Goal: Use online tool/utility: Utilize a website feature to perform a specific function

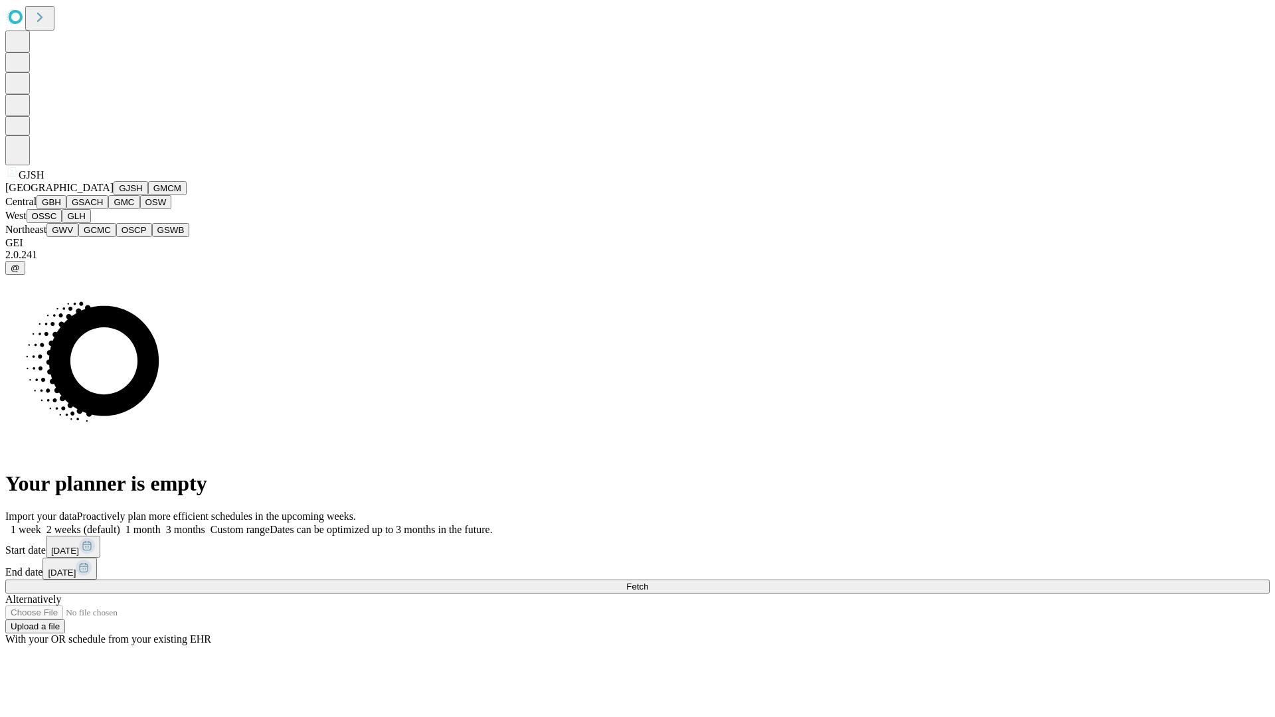
click at [114, 195] on button "GJSH" at bounding box center [131, 188] width 35 height 14
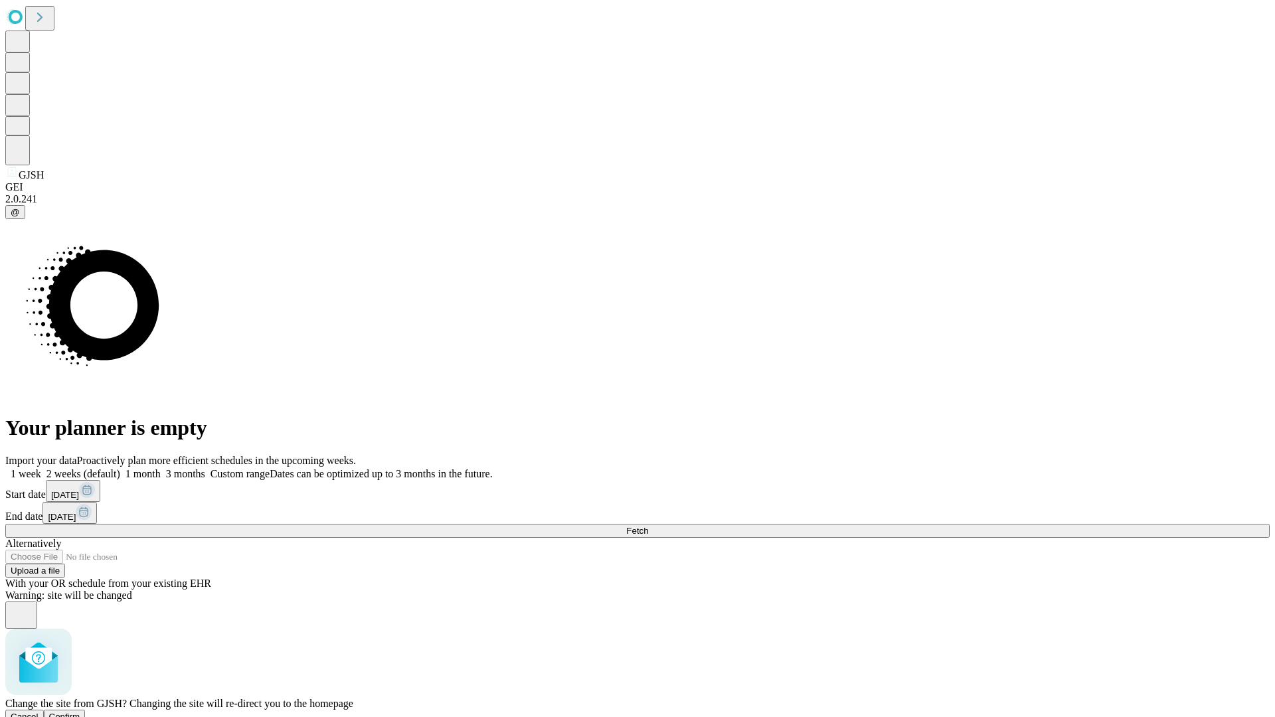
click at [80, 712] on span "Confirm" at bounding box center [64, 717] width 31 height 10
click at [120, 468] on label "2 weeks (default)" at bounding box center [80, 473] width 79 height 11
click at [648, 526] on span "Fetch" at bounding box center [637, 531] width 22 height 10
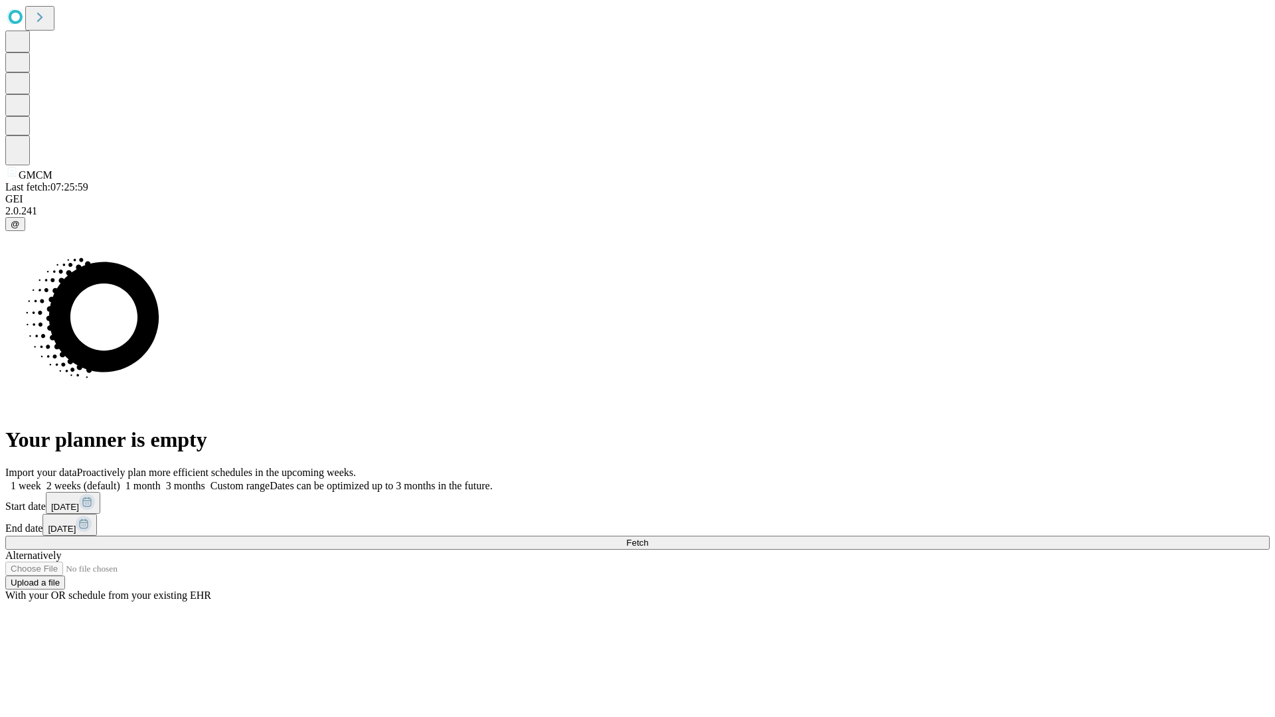
click at [120, 480] on label "2 weeks (default)" at bounding box center [80, 485] width 79 height 11
click at [648, 538] on span "Fetch" at bounding box center [637, 543] width 22 height 10
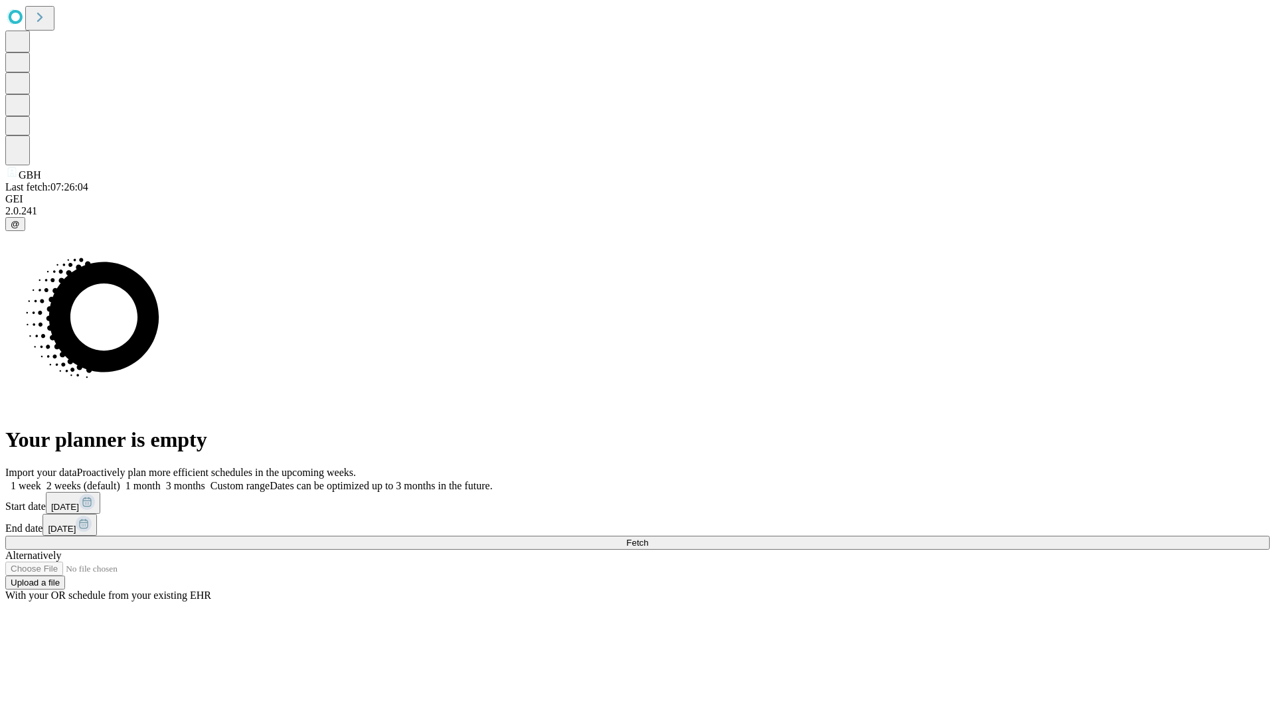
click at [120, 480] on label "2 weeks (default)" at bounding box center [80, 485] width 79 height 11
click at [648, 538] on span "Fetch" at bounding box center [637, 543] width 22 height 10
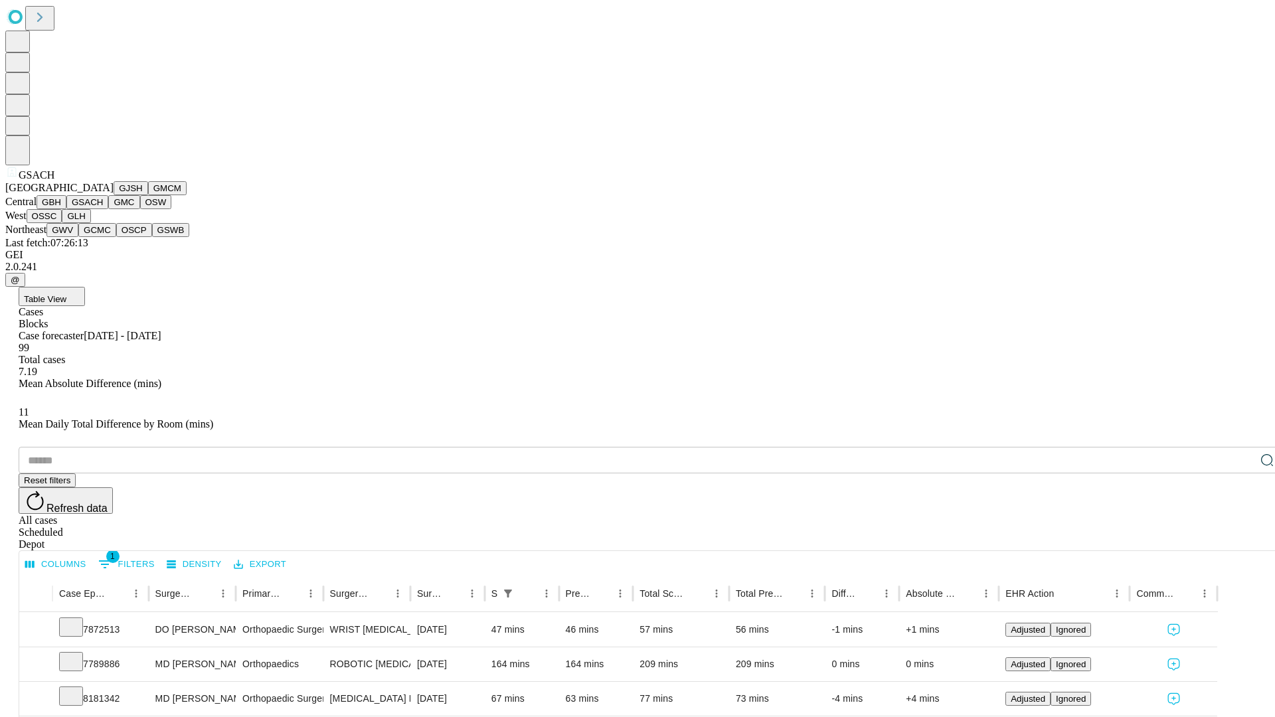
click at [108, 209] on button "GMC" at bounding box center [123, 202] width 31 height 14
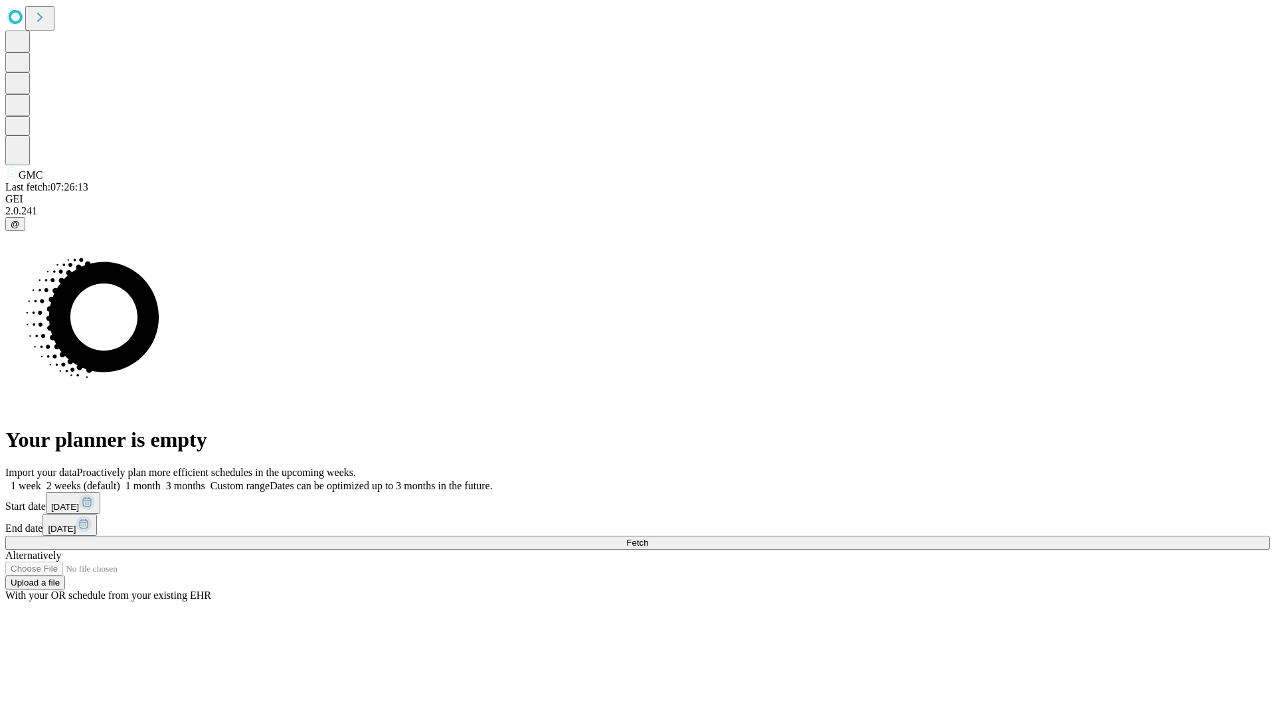
click at [120, 480] on label "2 weeks (default)" at bounding box center [80, 485] width 79 height 11
click at [648, 538] on span "Fetch" at bounding box center [637, 543] width 22 height 10
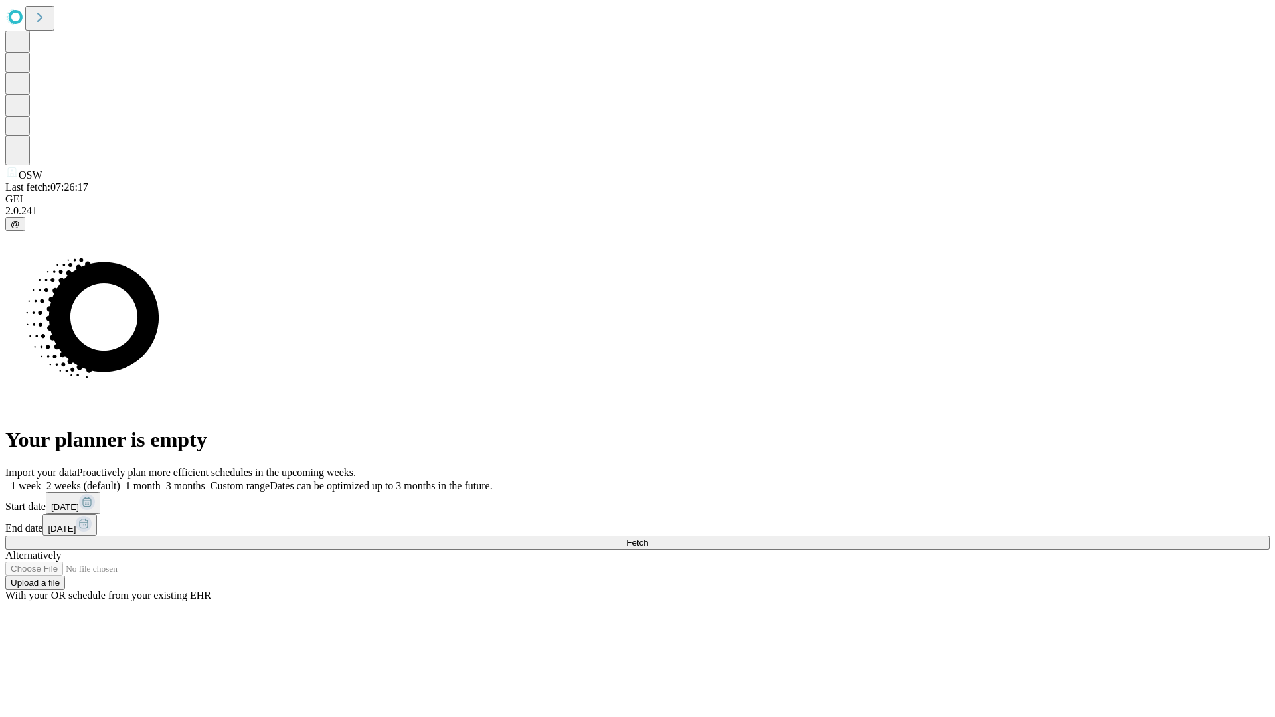
click at [120, 480] on label "2 weeks (default)" at bounding box center [80, 485] width 79 height 11
click at [648, 538] on span "Fetch" at bounding box center [637, 543] width 22 height 10
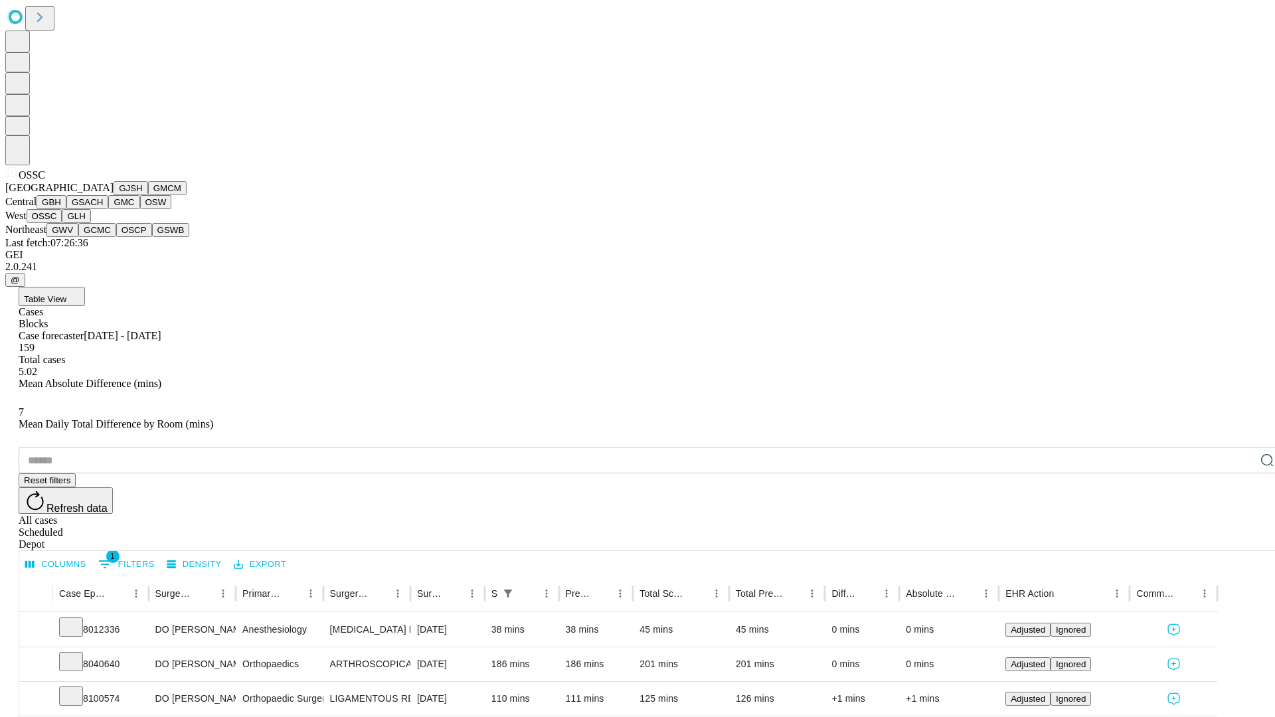
click at [90, 223] on button "GLH" at bounding box center [76, 216] width 29 height 14
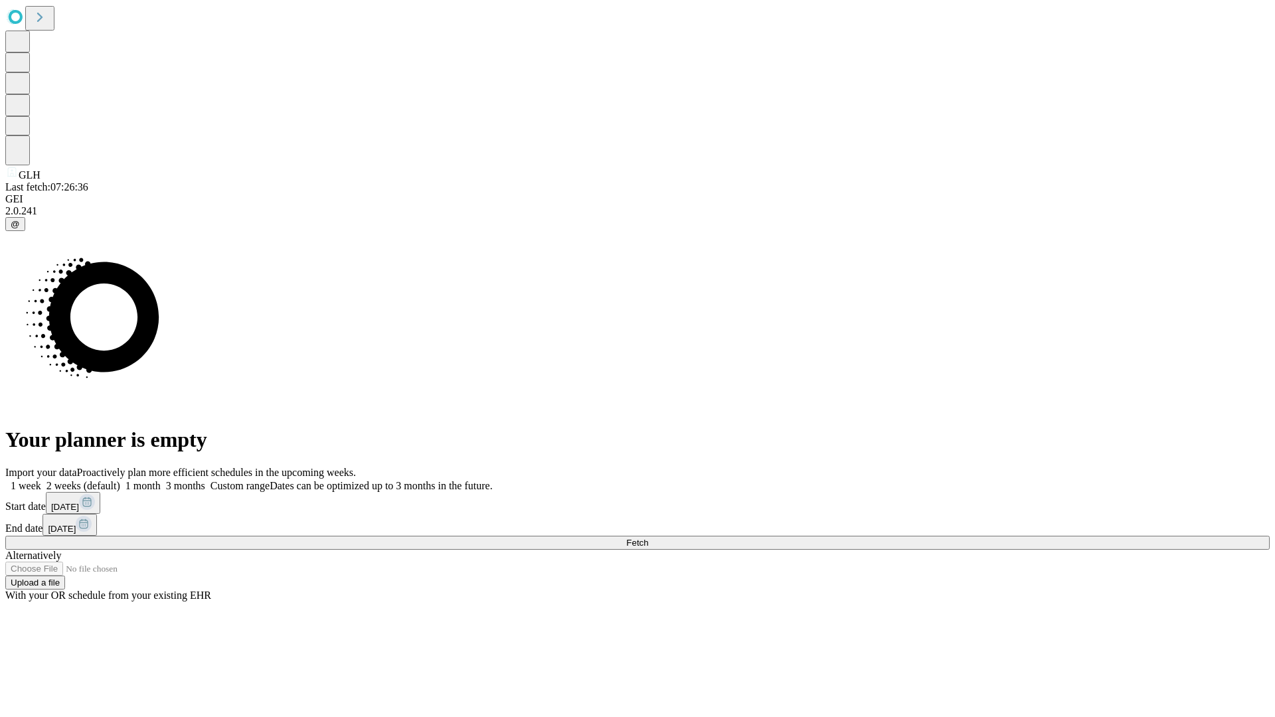
click at [120, 480] on label "2 weeks (default)" at bounding box center [80, 485] width 79 height 11
click at [648, 538] on span "Fetch" at bounding box center [637, 543] width 22 height 10
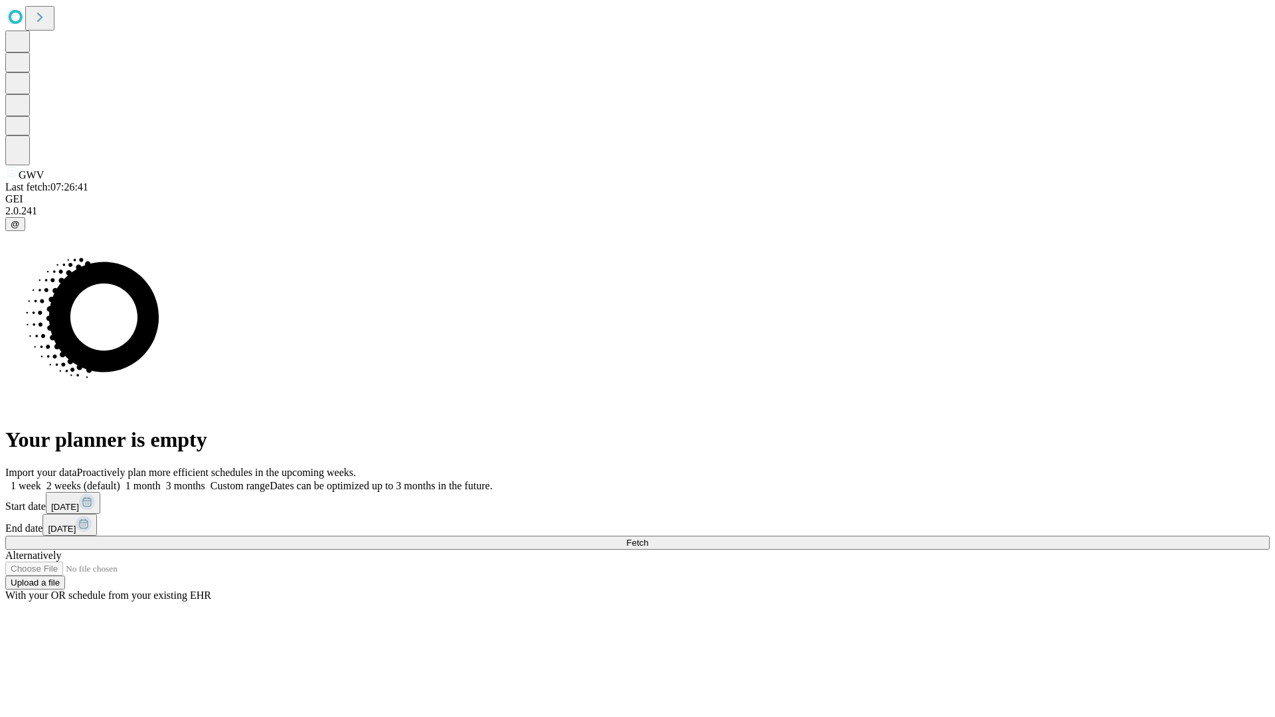
click at [120, 480] on label "2 weeks (default)" at bounding box center [80, 485] width 79 height 11
click at [648, 538] on span "Fetch" at bounding box center [637, 543] width 22 height 10
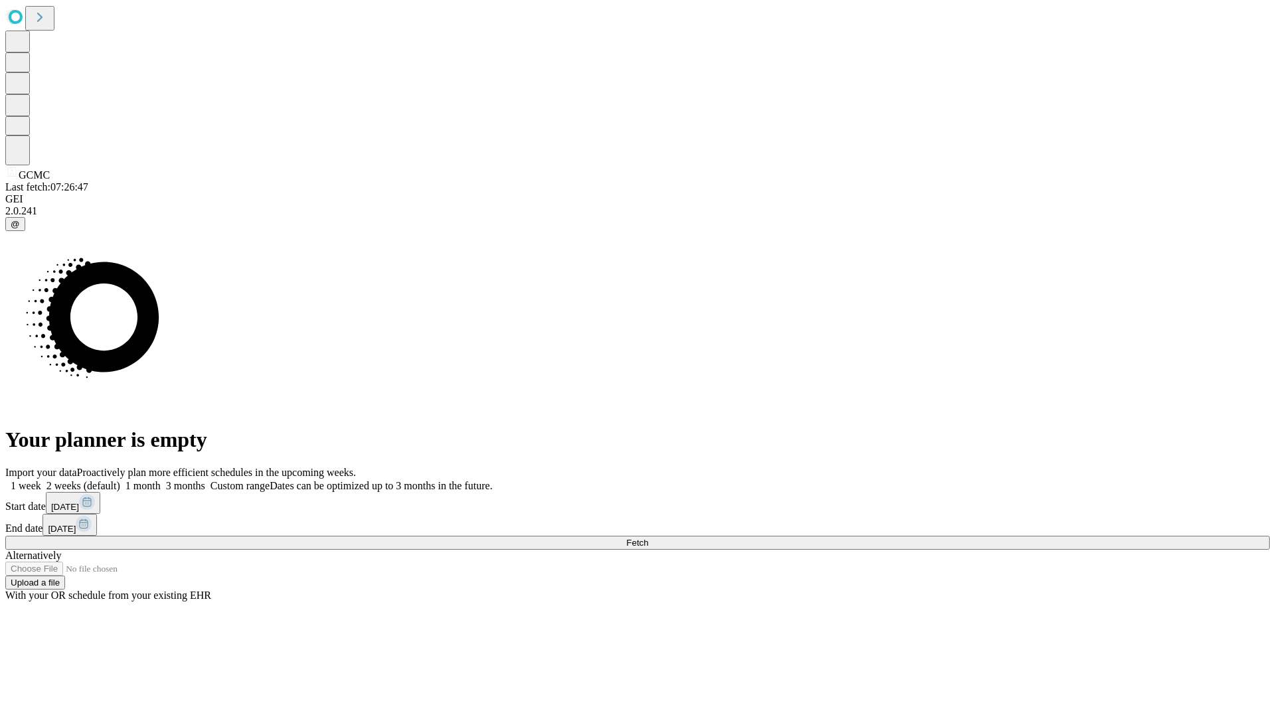
click at [120, 480] on label "2 weeks (default)" at bounding box center [80, 485] width 79 height 11
click at [648, 538] on span "Fetch" at bounding box center [637, 543] width 22 height 10
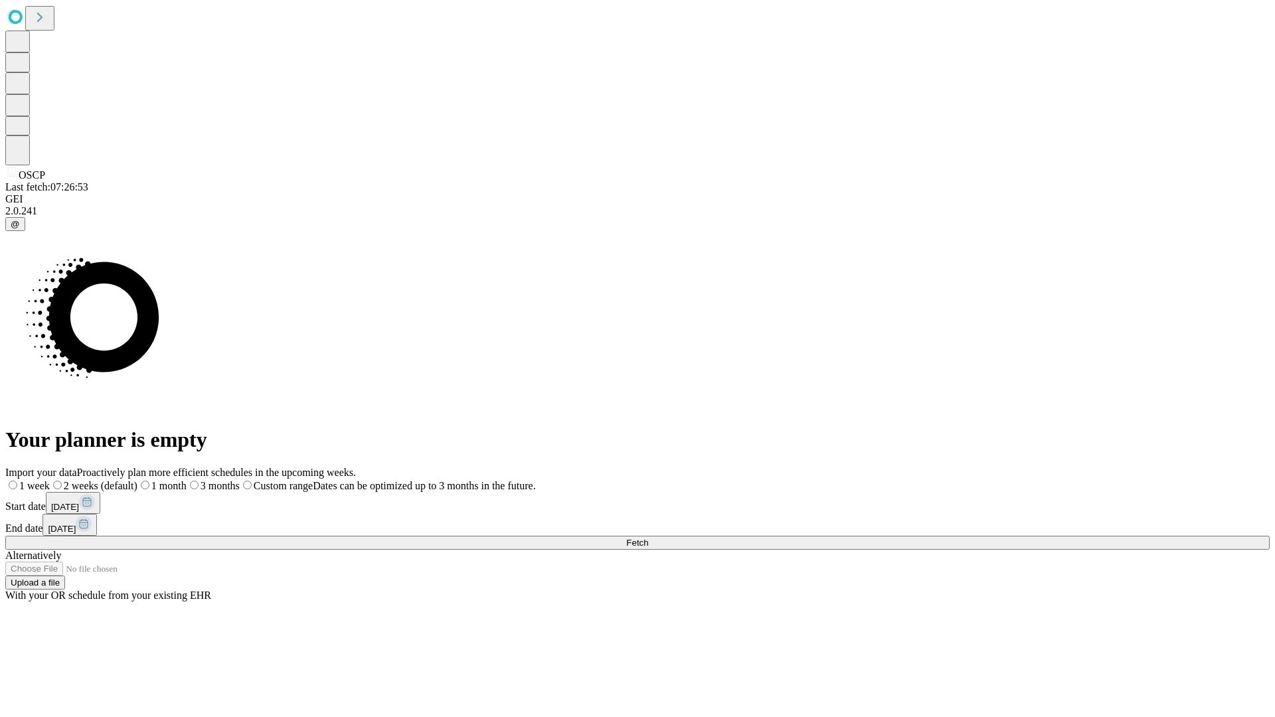
click at [137, 480] on label "2 weeks (default)" at bounding box center [94, 485] width 88 height 11
click at [648, 538] on span "Fetch" at bounding box center [637, 543] width 22 height 10
